Goal: Submit feedback/report problem: Submit feedback/report problem

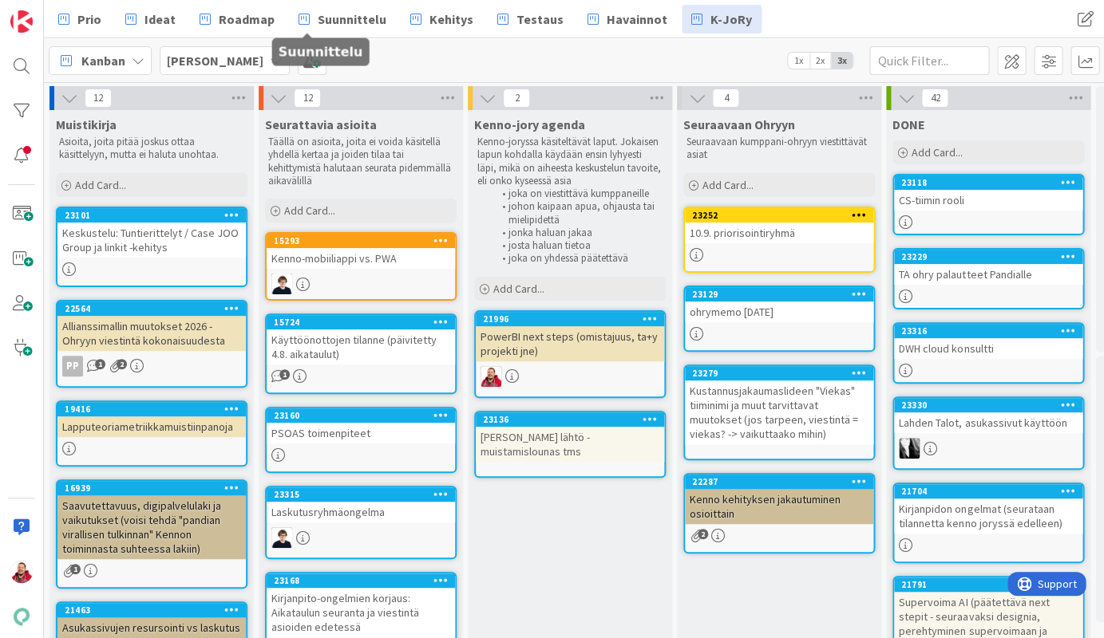
scroll to position [0, 1]
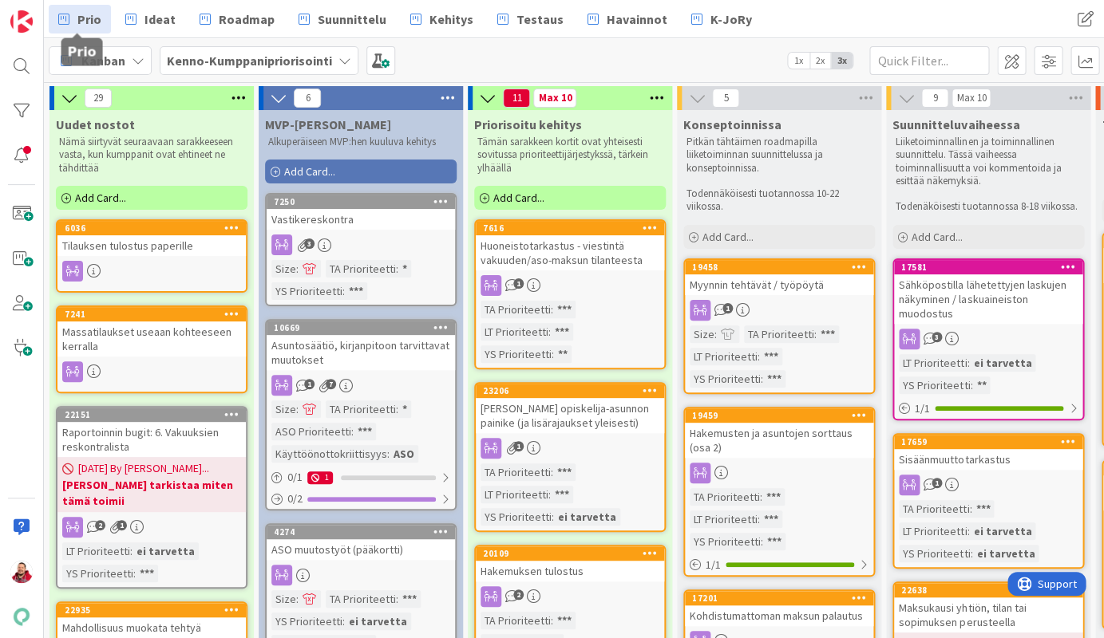
scroll to position [835, 1293]
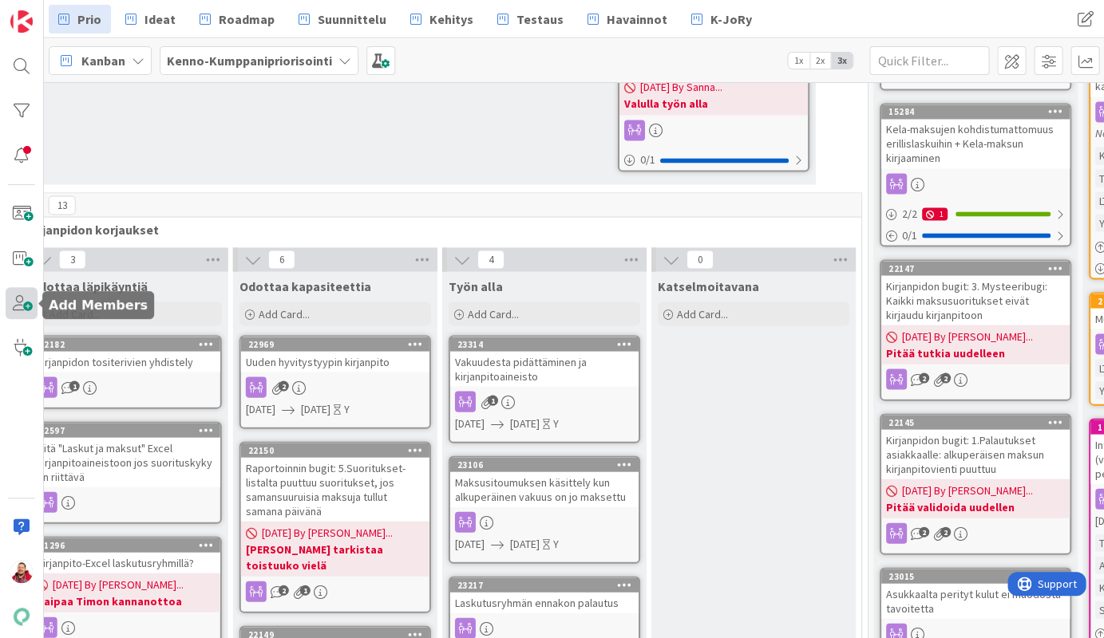
click at [28, 306] on span at bounding box center [22, 303] width 32 height 32
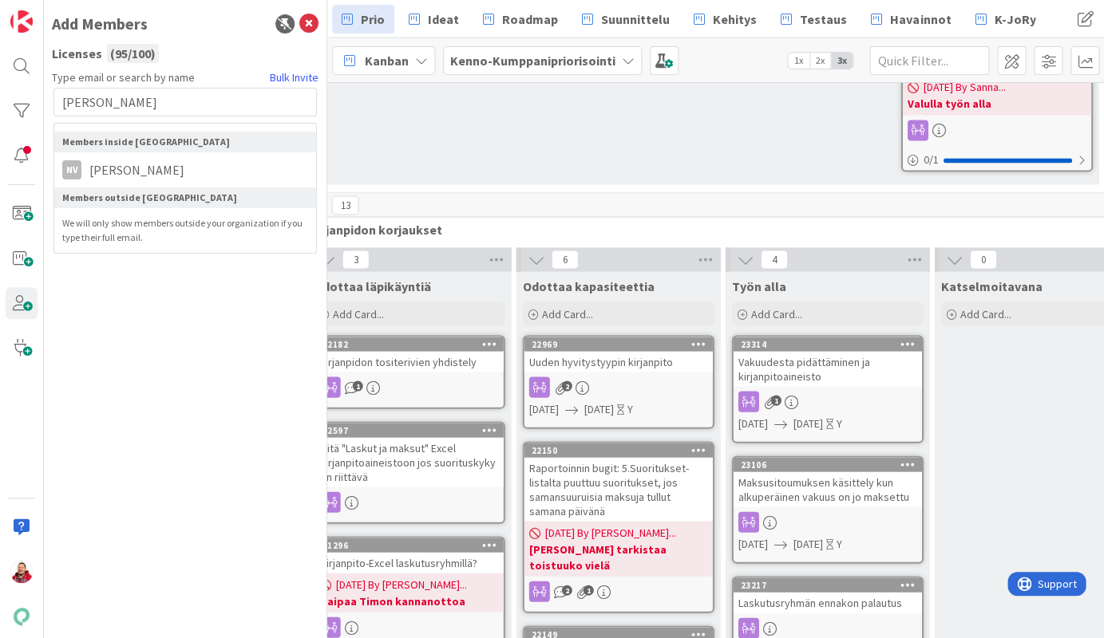
type input "[PERSON_NAME]"
drag, startPoint x: 94, startPoint y: 160, endPoint x: 100, endPoint y: 152, distance: 9.7
click at [100, 160] on span "[PERSON_NAME]" at bounding box center [136, 169] width 111 height 19
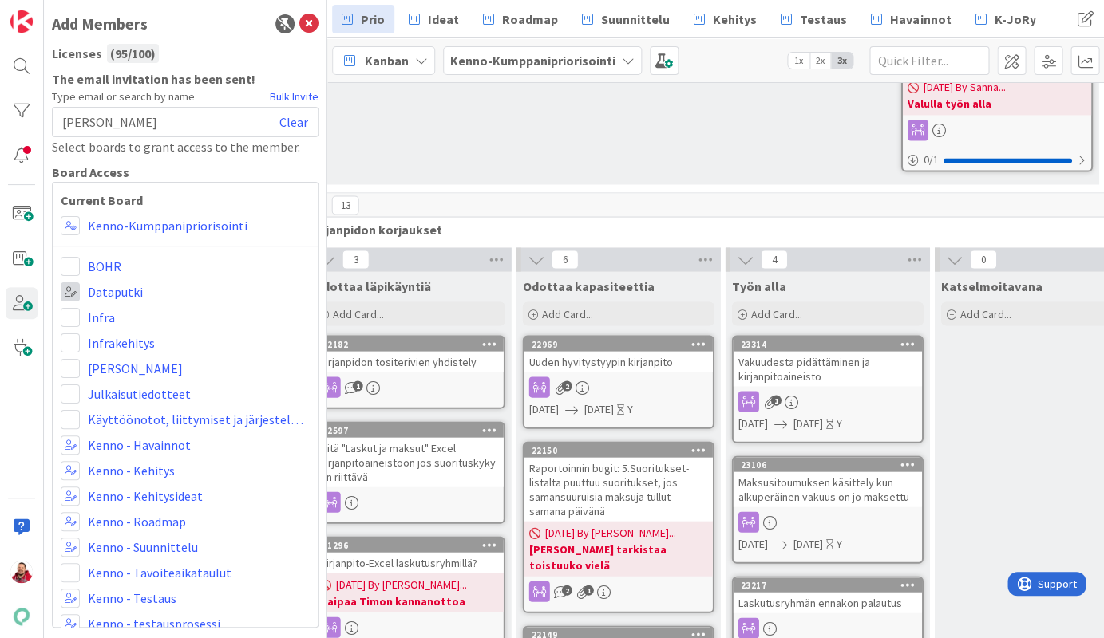
click at [73, 282] on span at bounding box center [70, 291] width 19 height 19
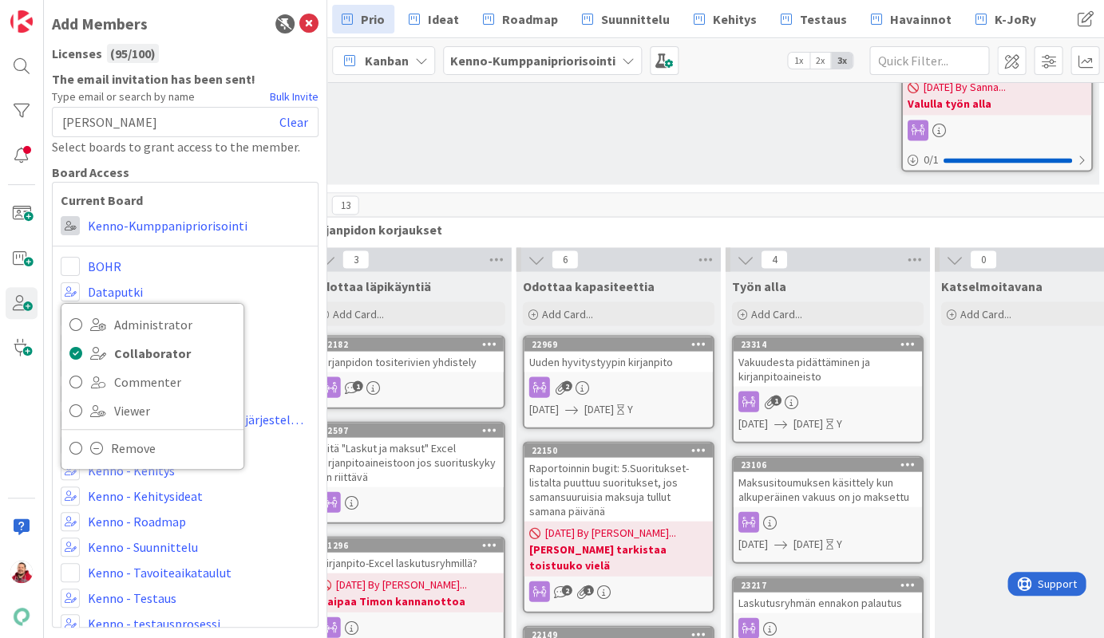
click at [73, 216] on span at bounding box center [70, 225] width 19 height 19
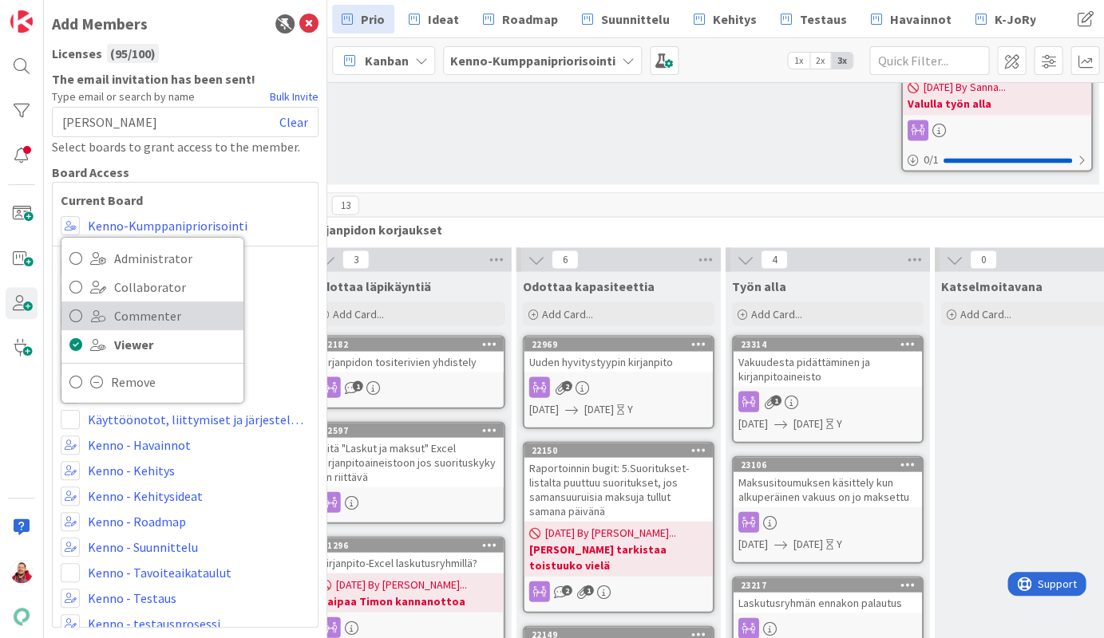
click at [80, 304] on icon at bounding box center [75, 316] width 13 height 24
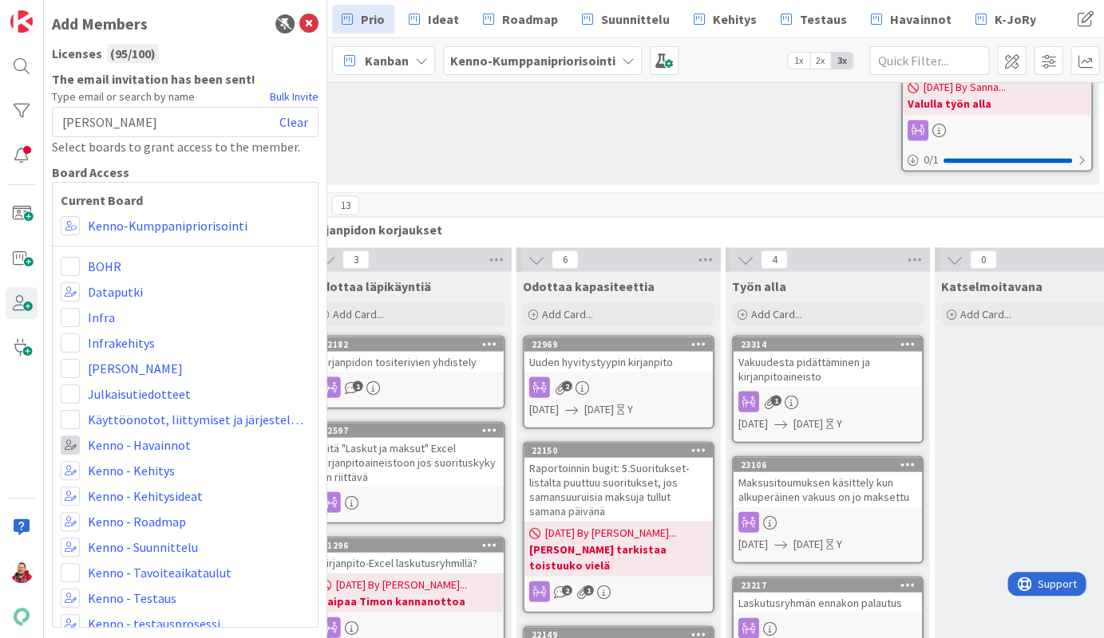
click at [77, 436] on span at bounding box center [70, 445] width 19 height 19
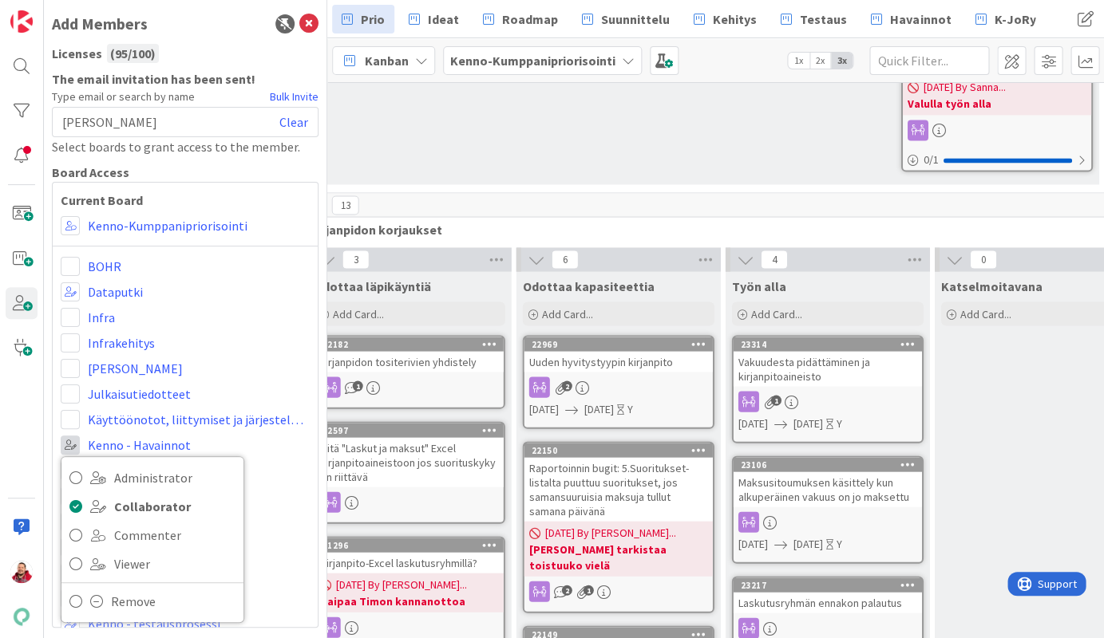
click at [77, 436] on span at bounding box center [70, 445] width 19 height 19
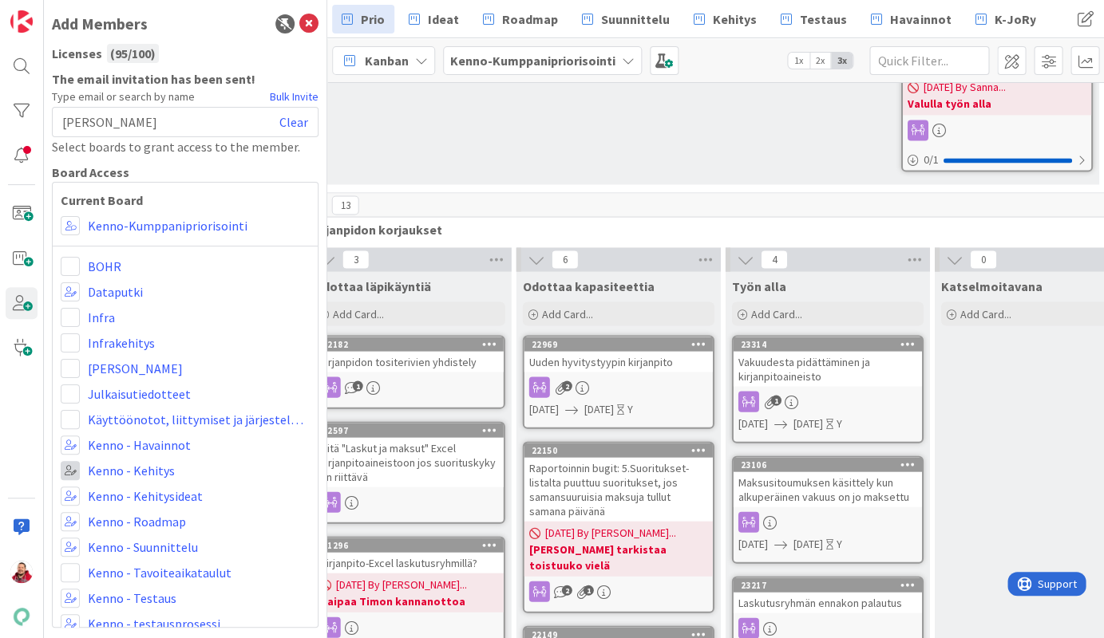
click at [76, 461] on span at bounding box center [70, 470] width 19 height 19
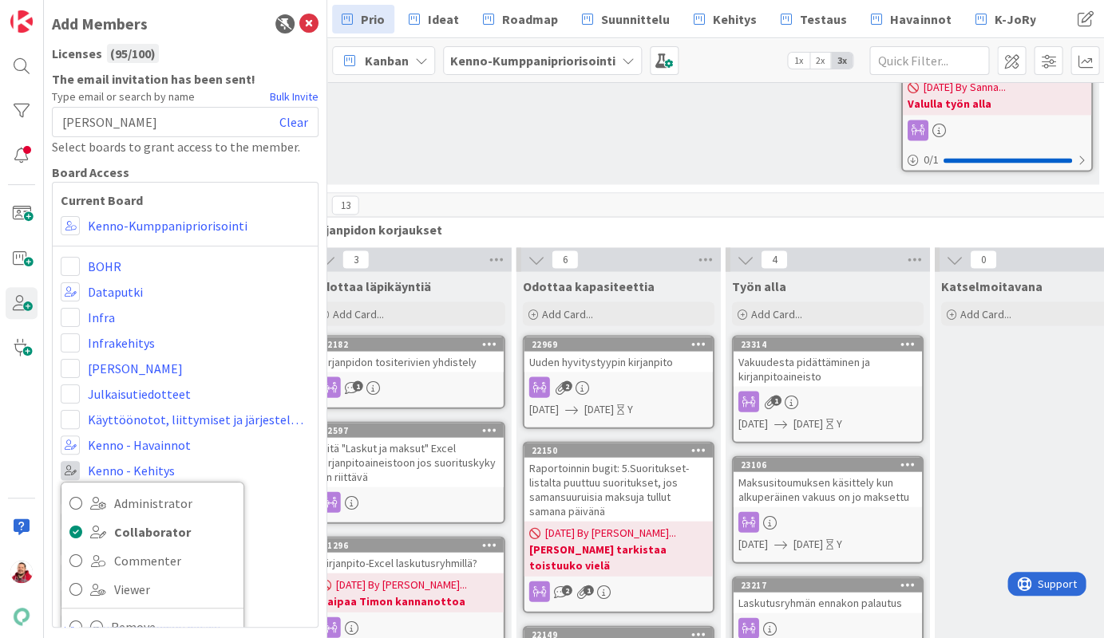
click at [76, 461] on span at bounding box center [70, 470] width 19 height 19
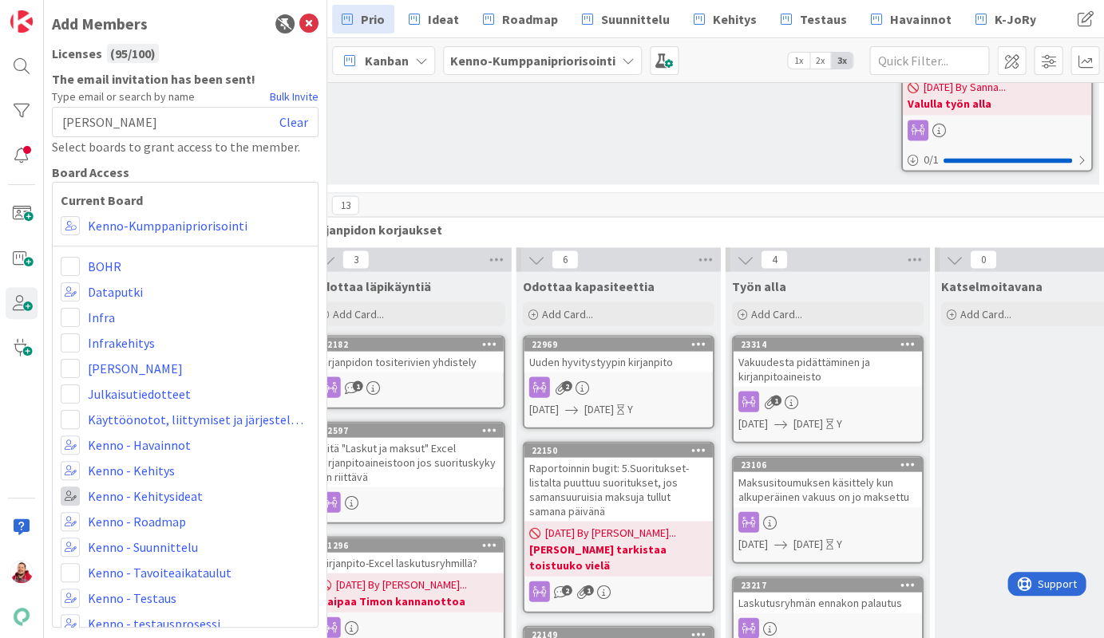
click at [75, 487] on span at bounding box center [70, 496] width 19 height 19
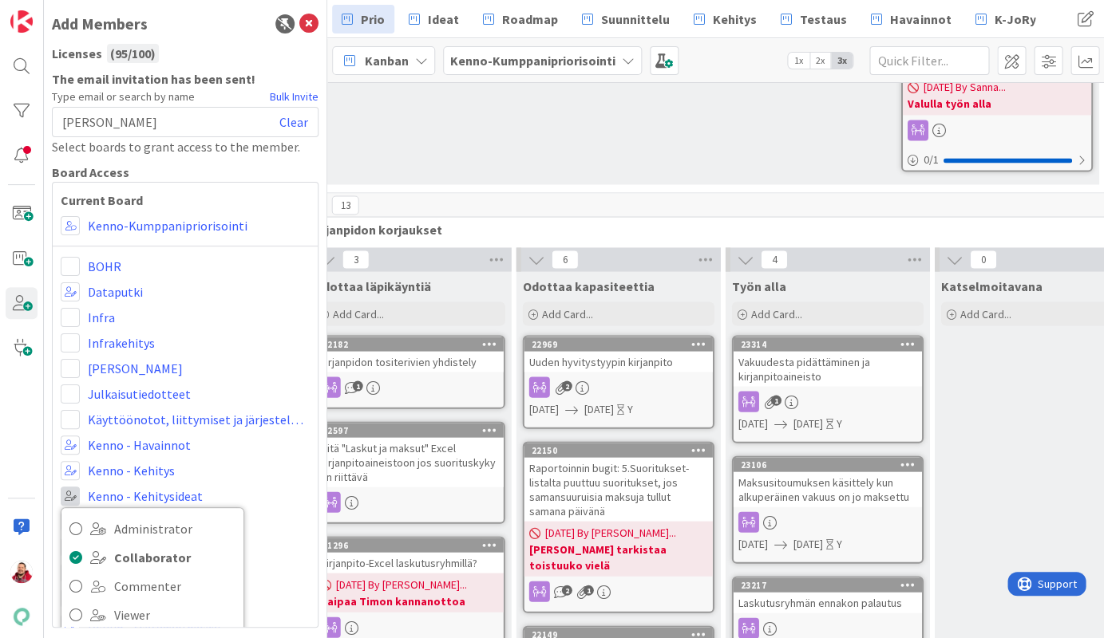
click at [75, 487] on span at bounding box center [70, 496] width 19 height 19
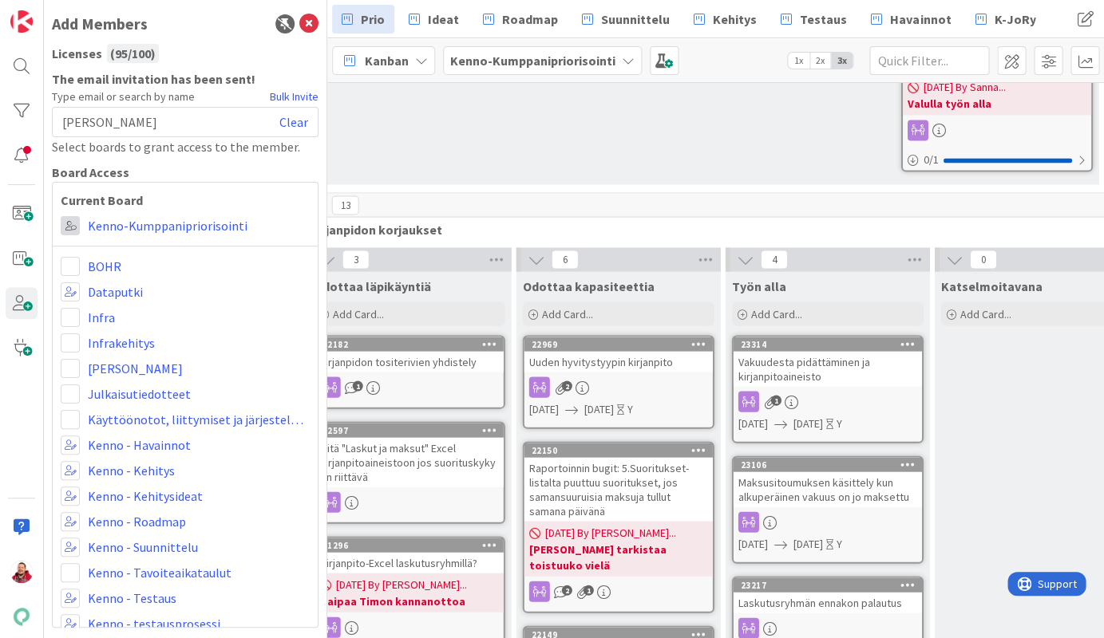
click at [69, 216] on span at bounding box center [70, 225] width 19 height 19
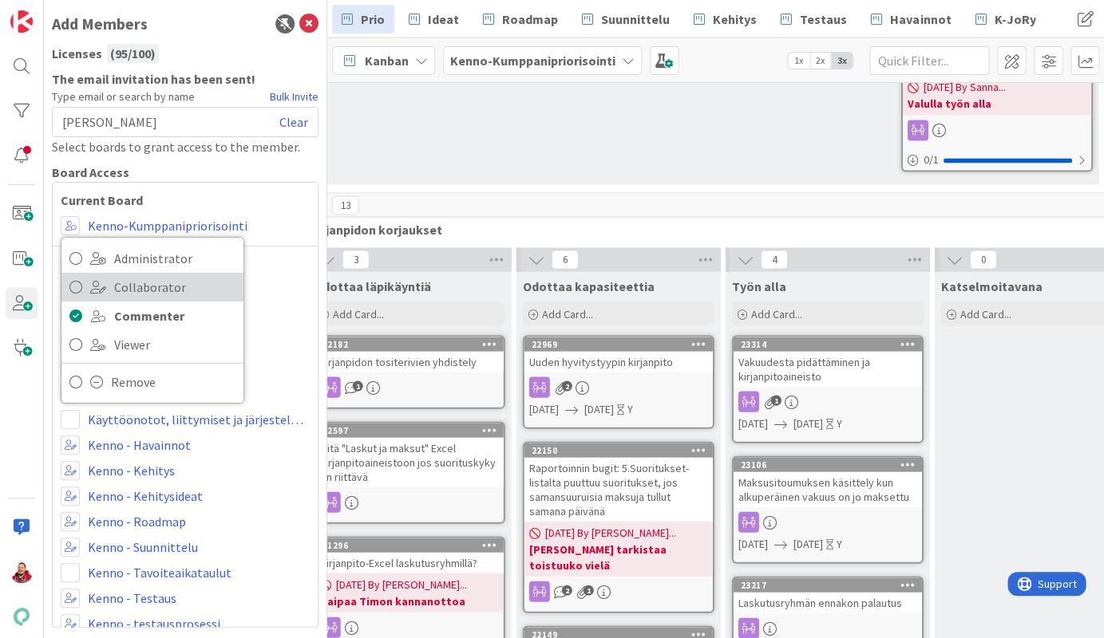
click at [75, 275] on icon at bounding box center [75, 287] width 13 height 24
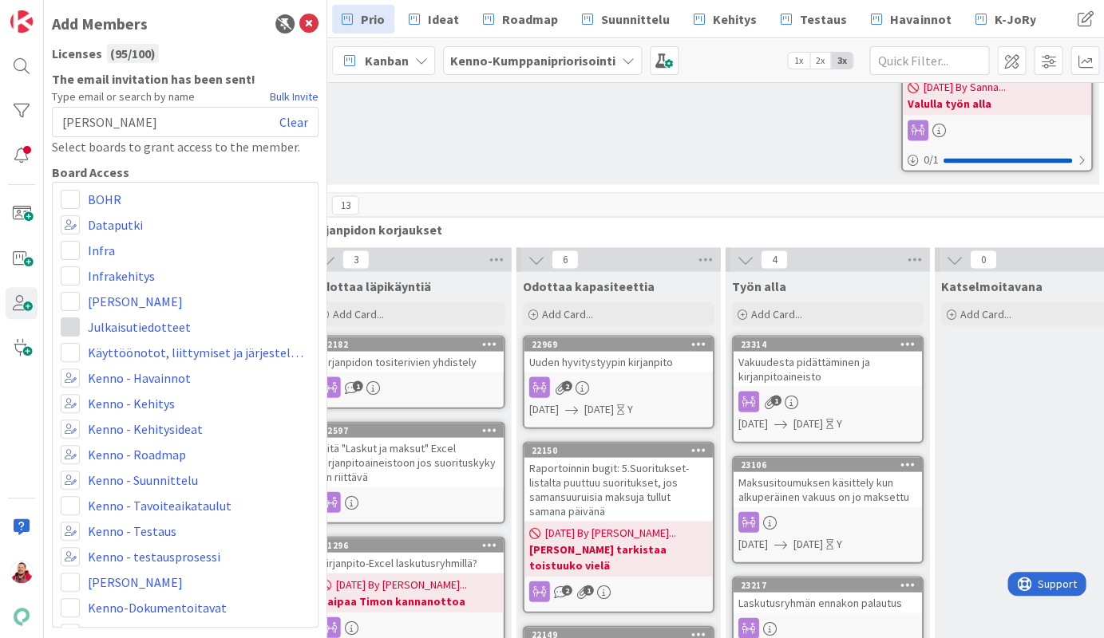
scroll to position [67, 2]
click at [73, 547] on span at bounding box center [70, 556] width 19 height 19
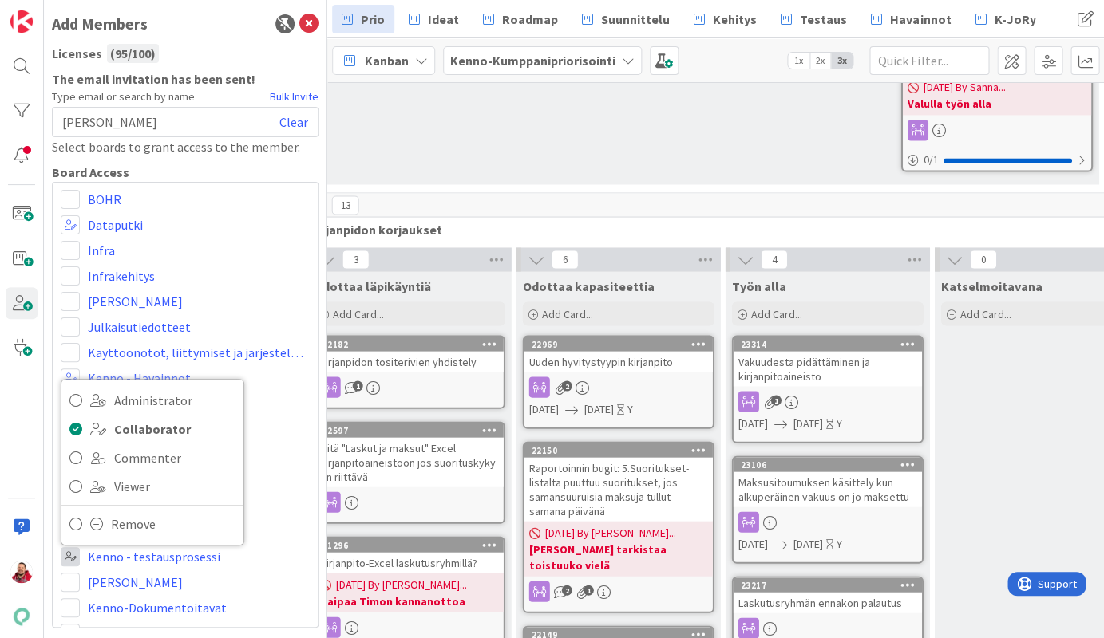
click at [73, 547] on span at bounding box center [70, 556] width 19 height 19
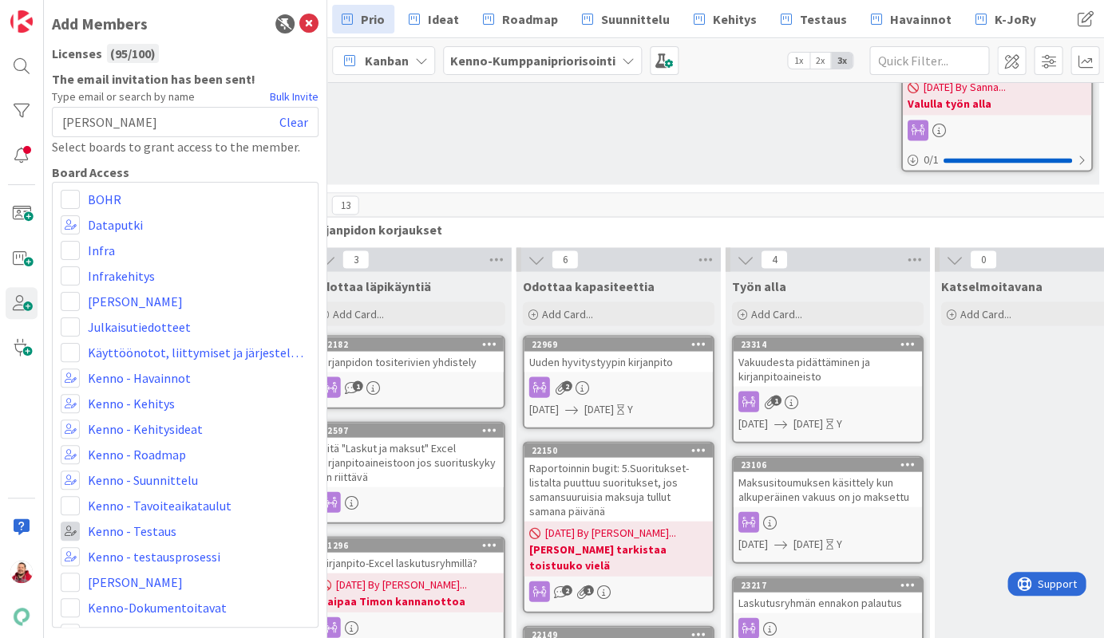
click at [74, 522] on span at bounding box center [70, 531] width 19 height 19
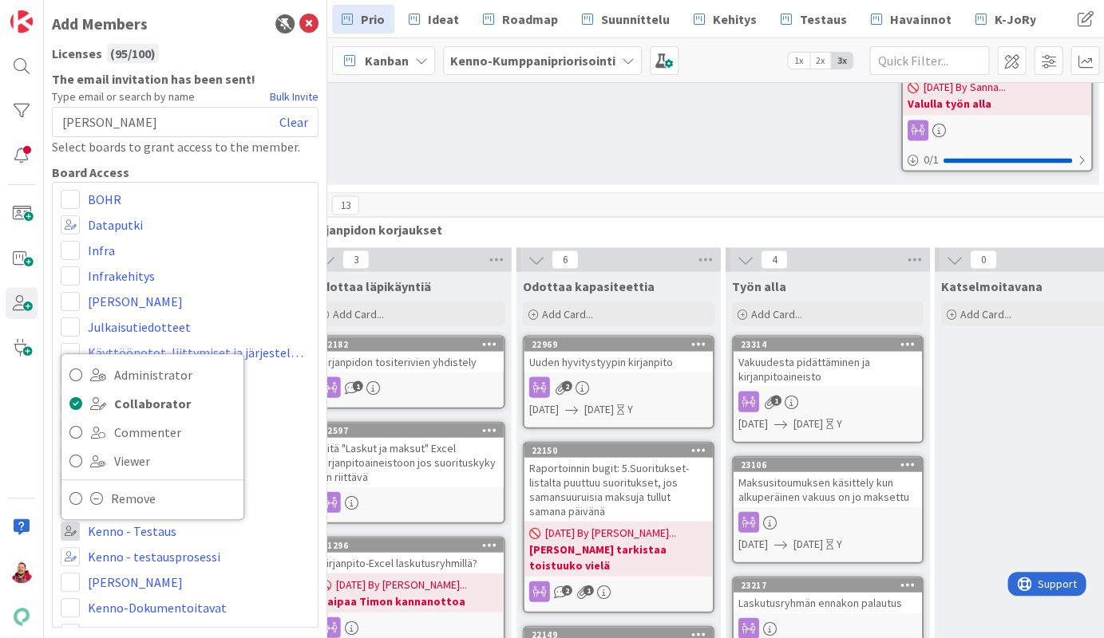
click at [74, 522] on span at bounding box center [70, 531] width 19 height 19
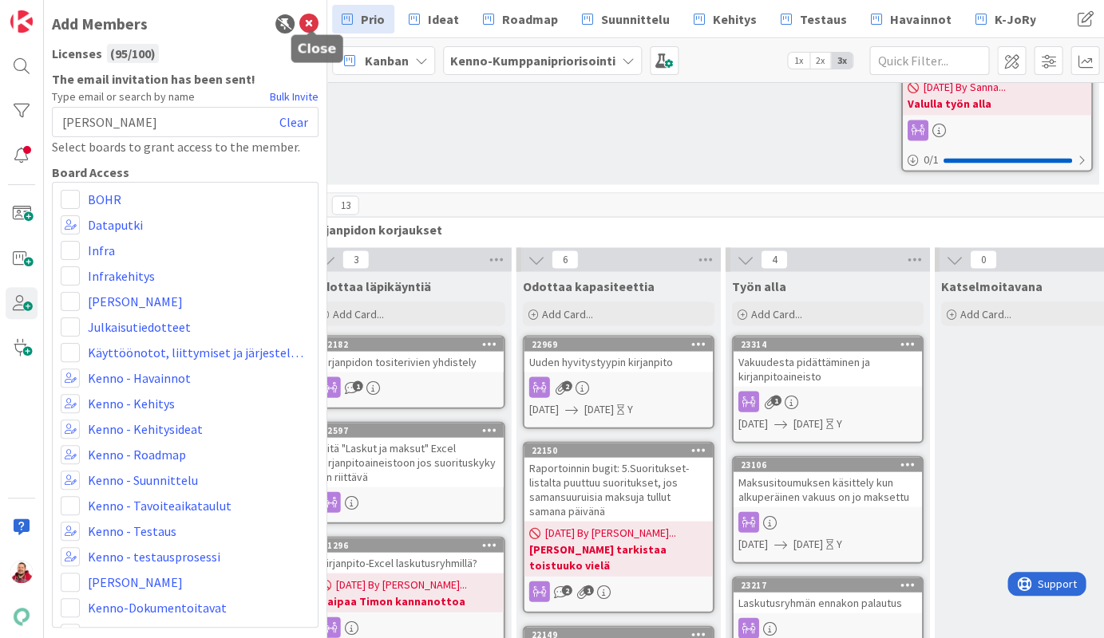
click at [307, 19] on icon at bounding box center [308, 23] width 19 height 19
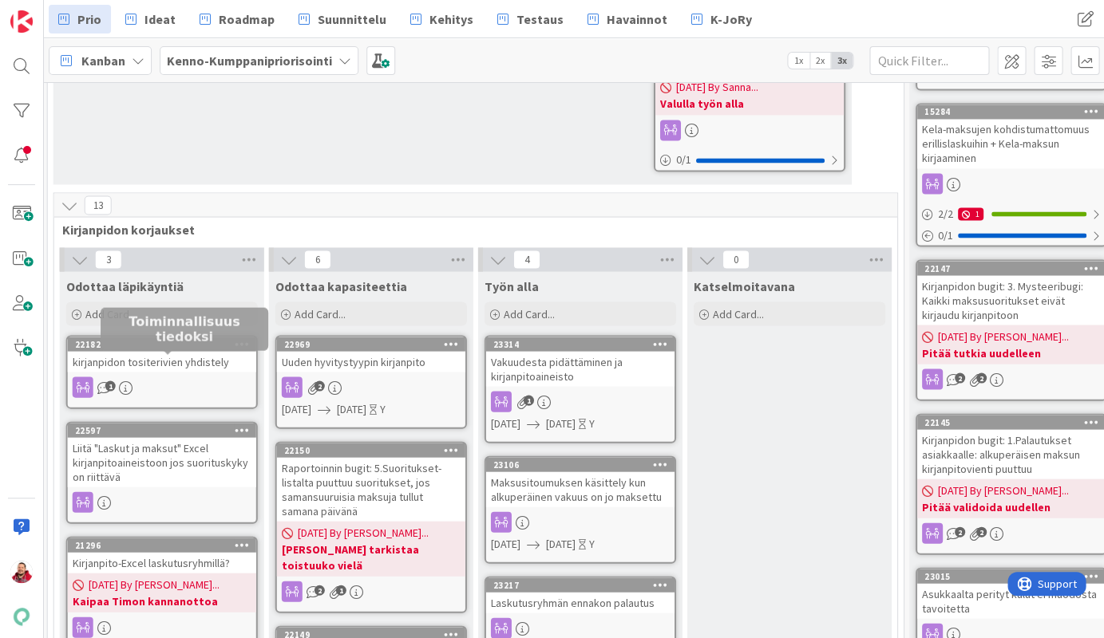
scroll to position [835, 1254]
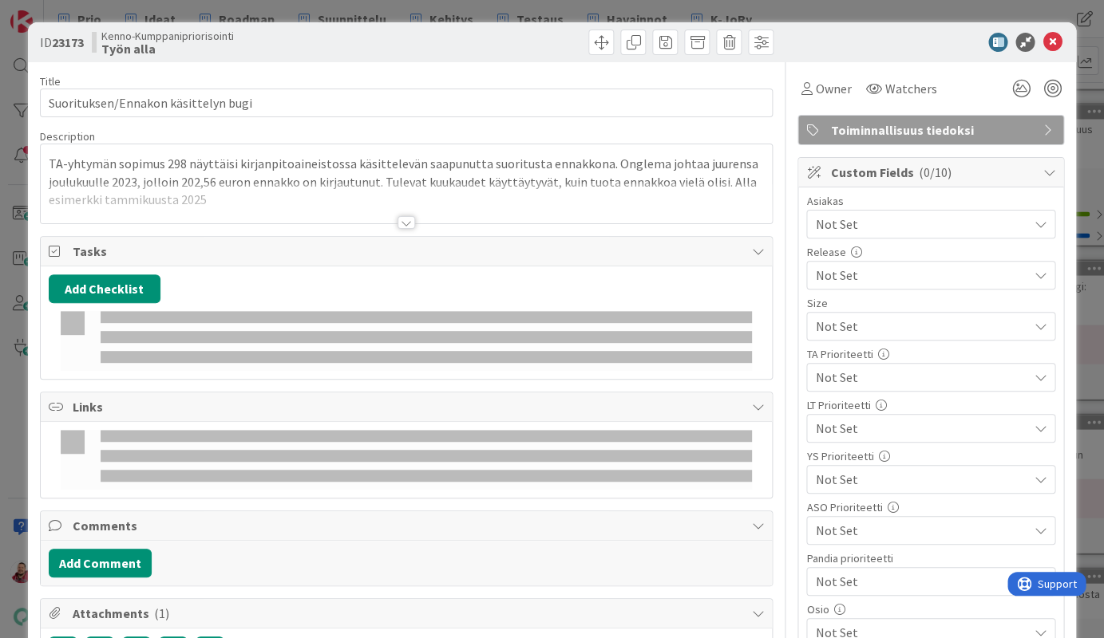
type textarea "x"
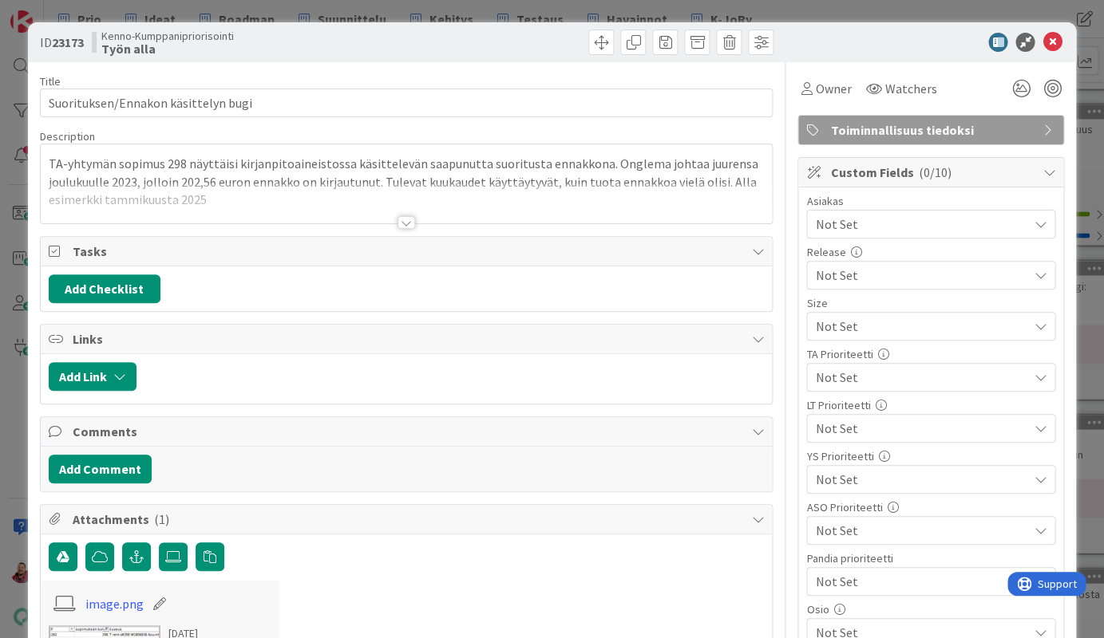
click at [405, 216] on div at bounding box center [406, 222] width 18 height 13
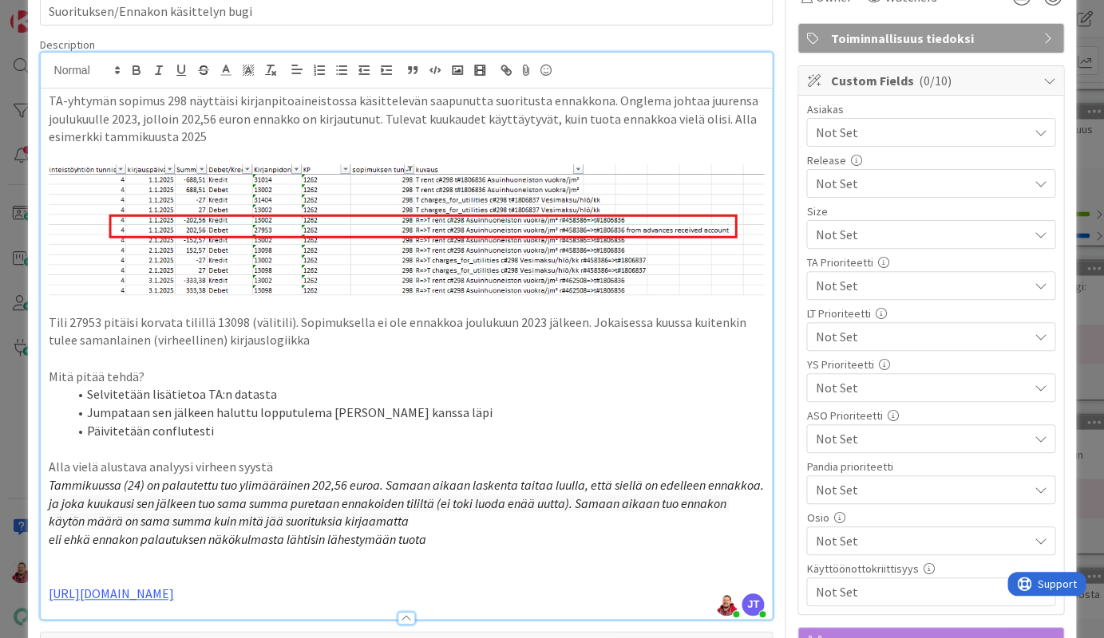
scroll to position [93, 0]
